Goal: Task Accomplishment & Management: Use online tool/utility

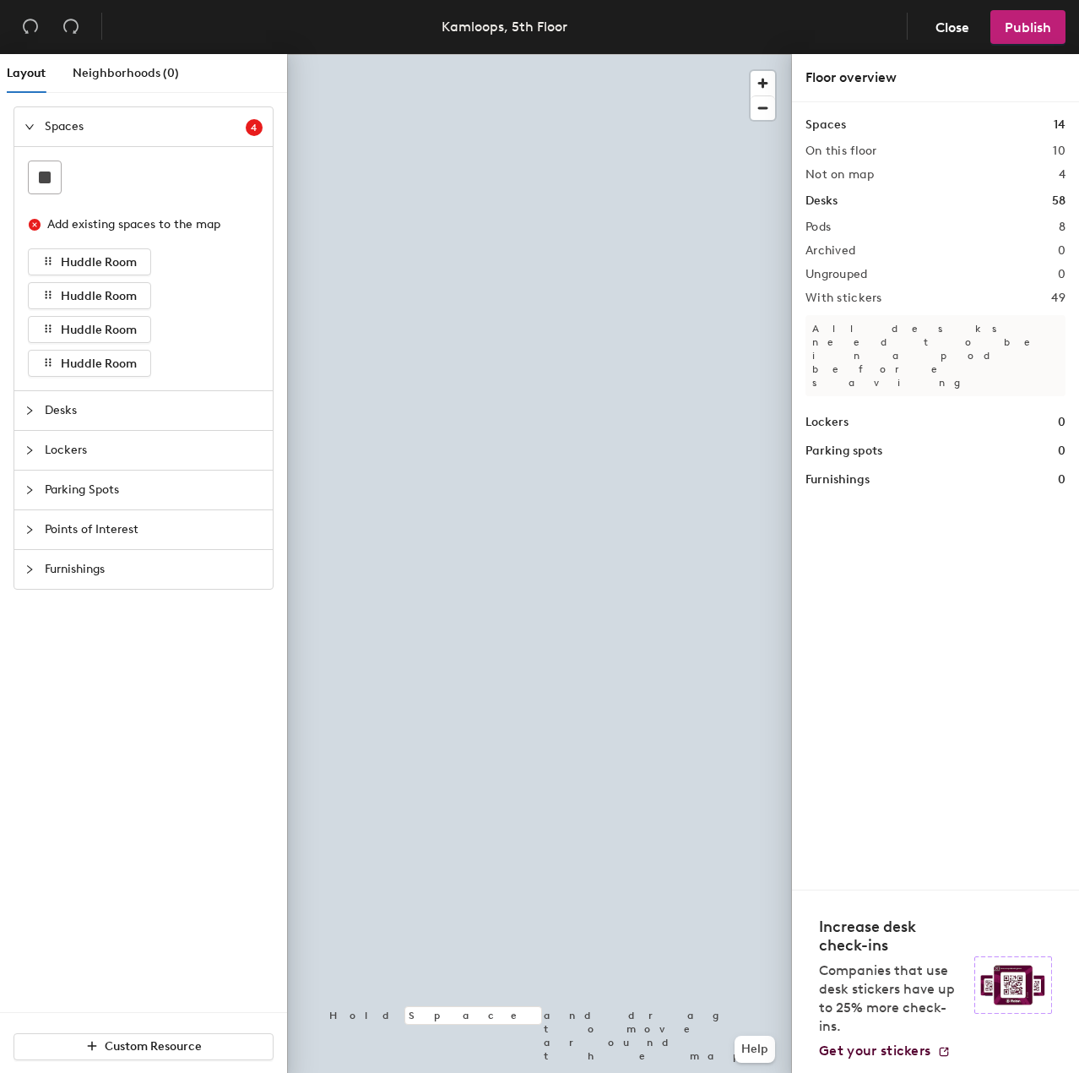
click at [81, 454] on span "Lockers" at bounding box center [154, 450] width 218 height 39
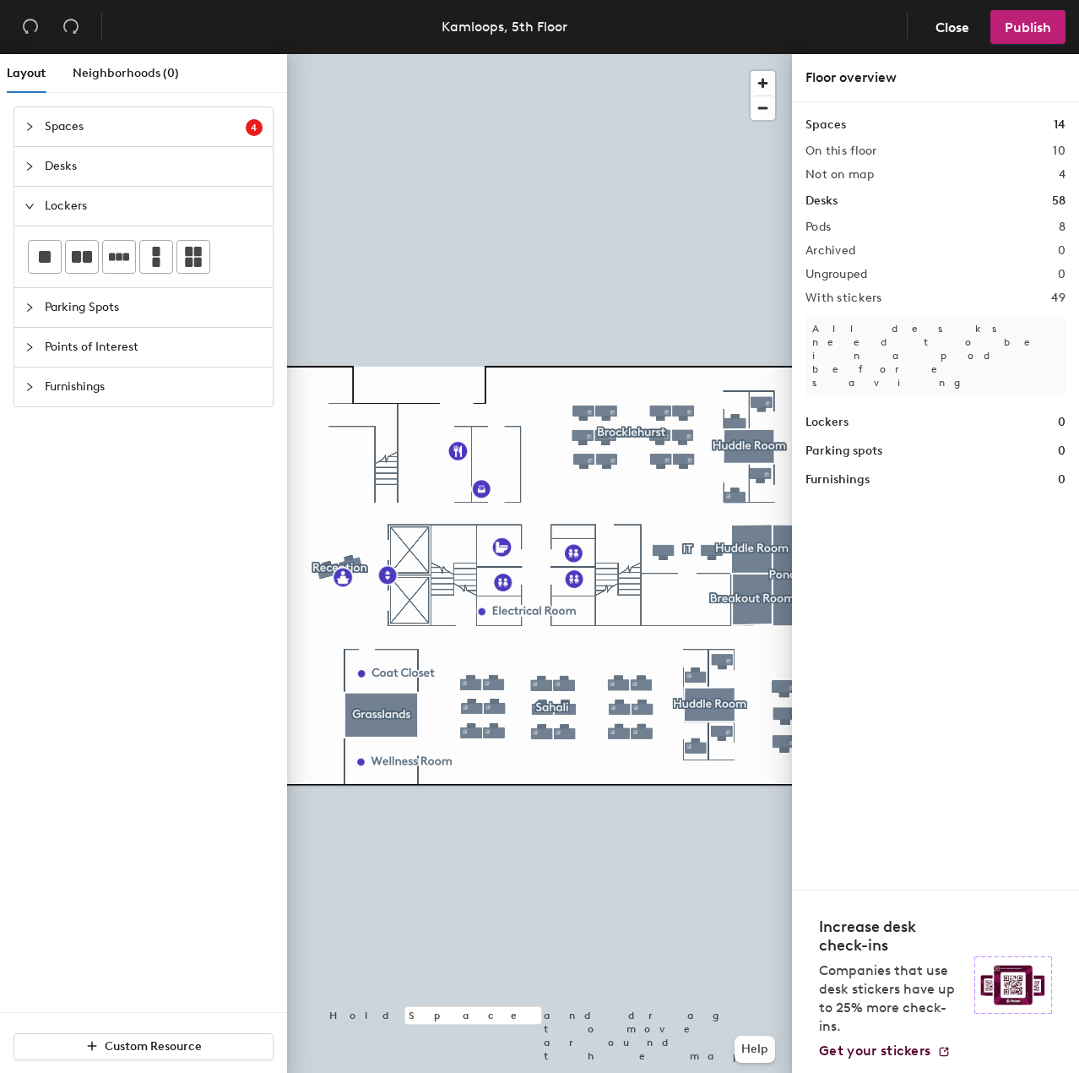
click at [46, 261] on rect at bounding box center [45, 257] width 12 height 12
click at [324, 54] on div at bounding box center [539, 54] width 505 height 0
click at [957, 23] on span "Close" at bounding box center [953, 27] width 34 height 16
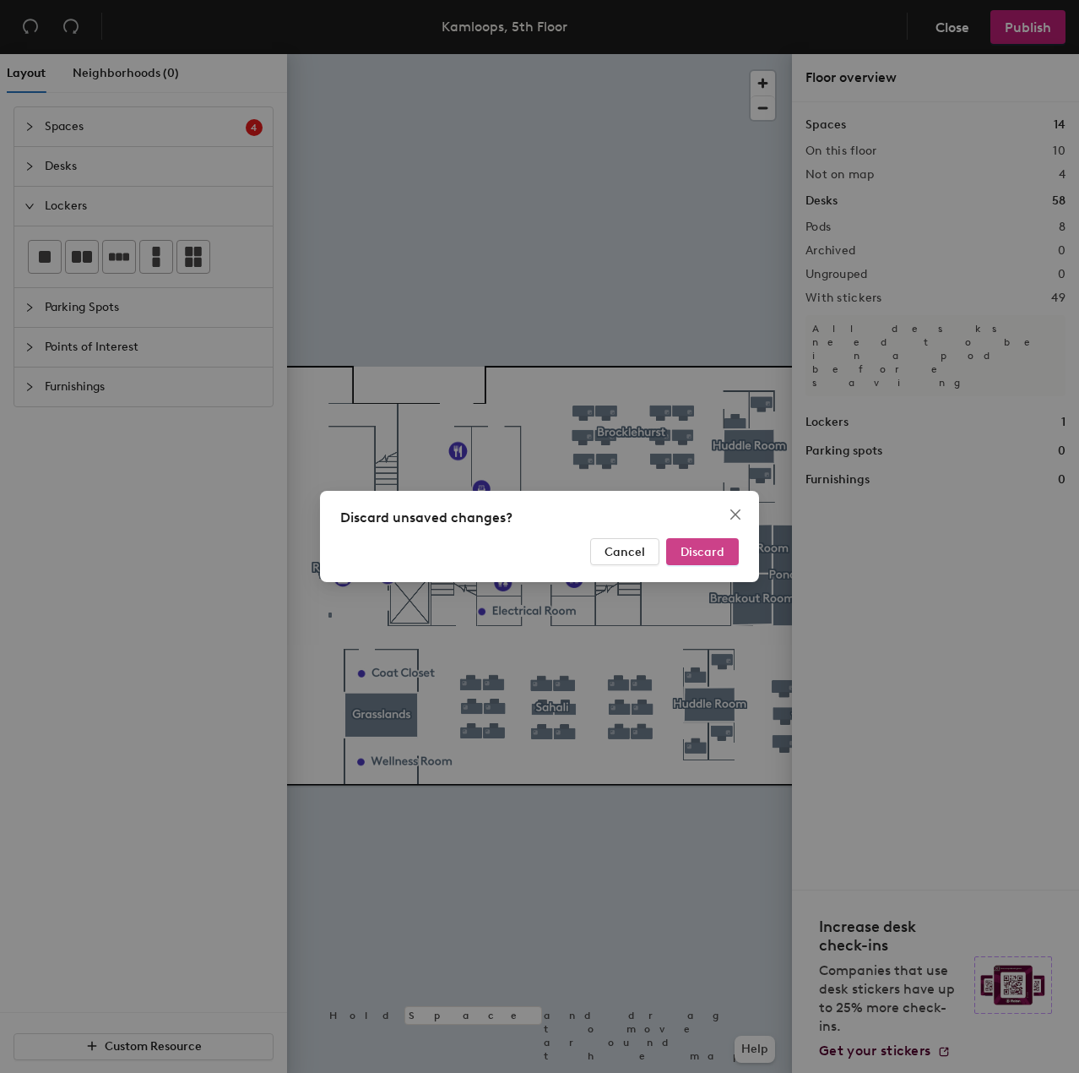
click at [724, 546] on span "Discard" at bounding box center [703, 552] width 44 height 14
